Goal: Transaction & Acquisition: Purchase product/service

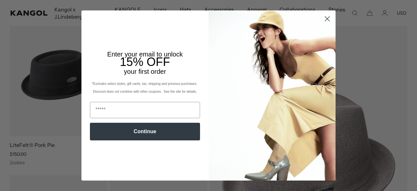
scroll to position [65, 0]
click at [326, 20] on circle "Close dialog" at bounding box center [327, 18] width 11 height 11
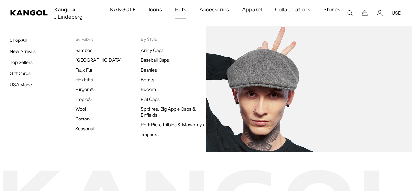
scroll to position [0, 134]
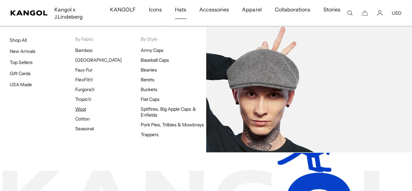
click at [81, 110] on link "Wool" at bounding box center [80, 109] width 11 height 6
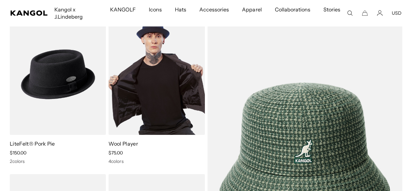
click at [153, 99] on img at bounding box center [157, 74] width 96 height 121
